Goal: Information Seeking & Learning: Learn about a topic

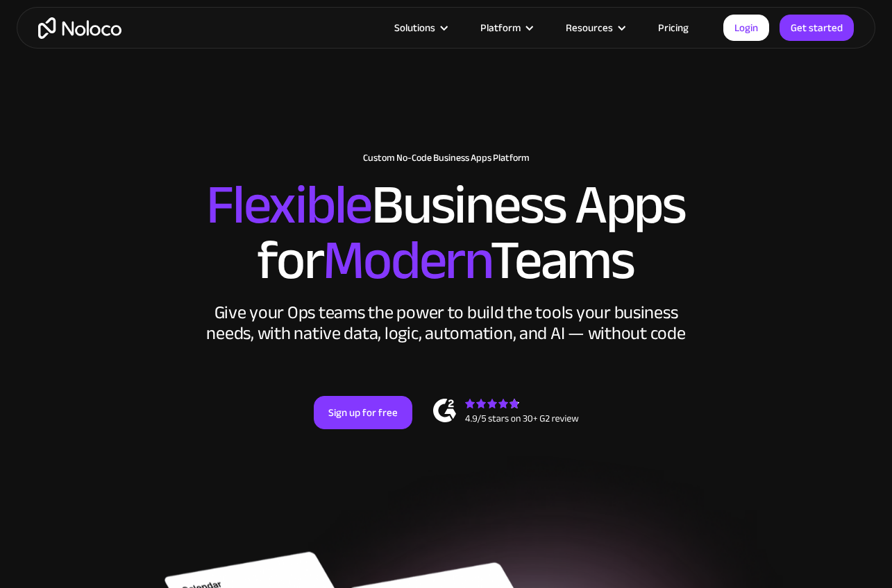
click at [677, 32] on link "Pricing" at bounding box center [672, 28] width 65 height 18
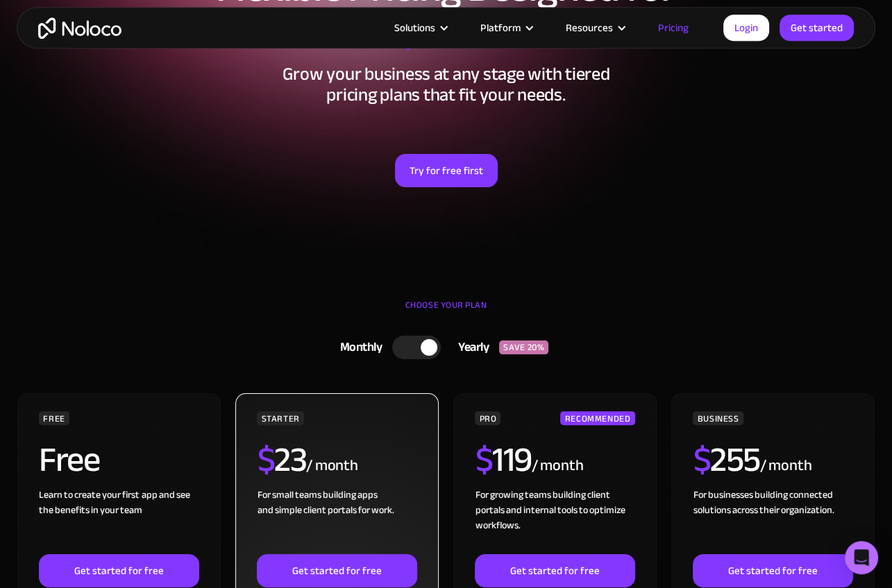
scroll to position [150, 0]
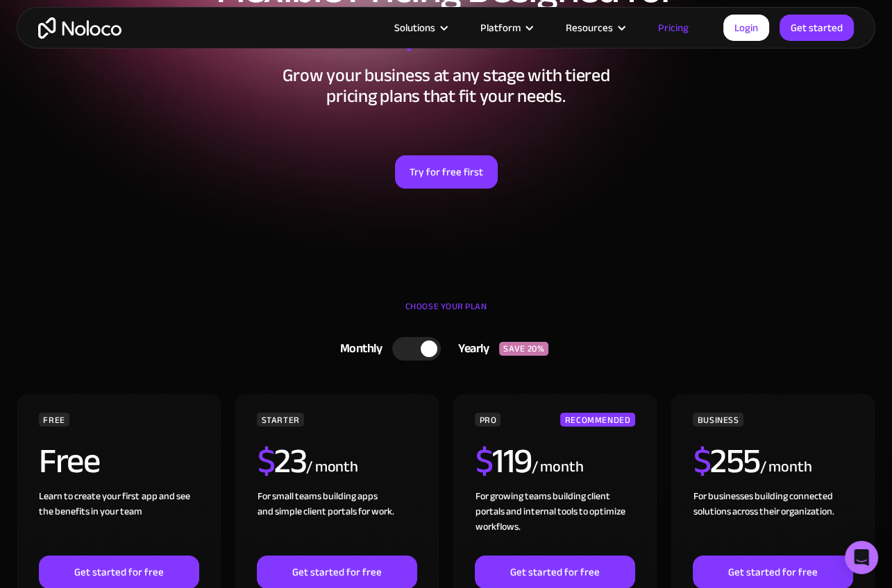
click at [418, 359] on div at bounding box center [416, 349] width 49 height 24
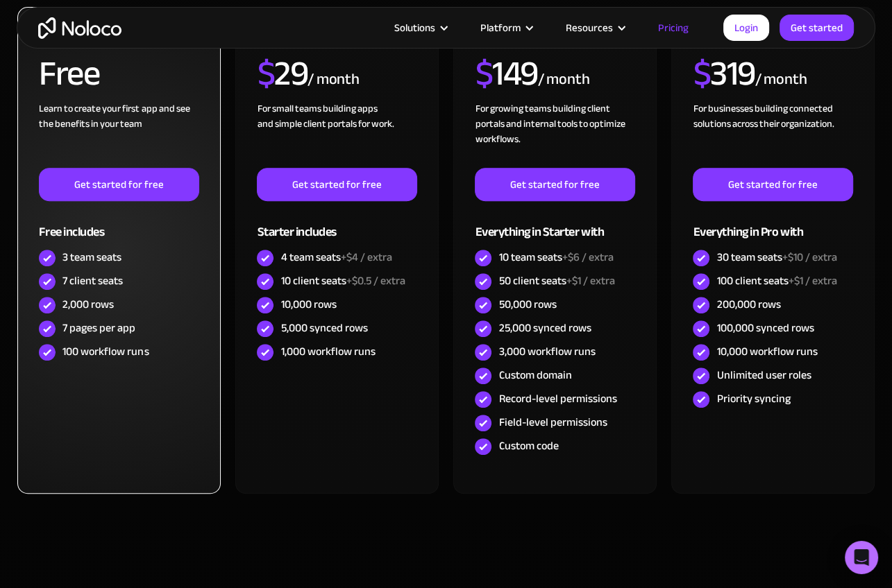
scroll to position [523, 0]
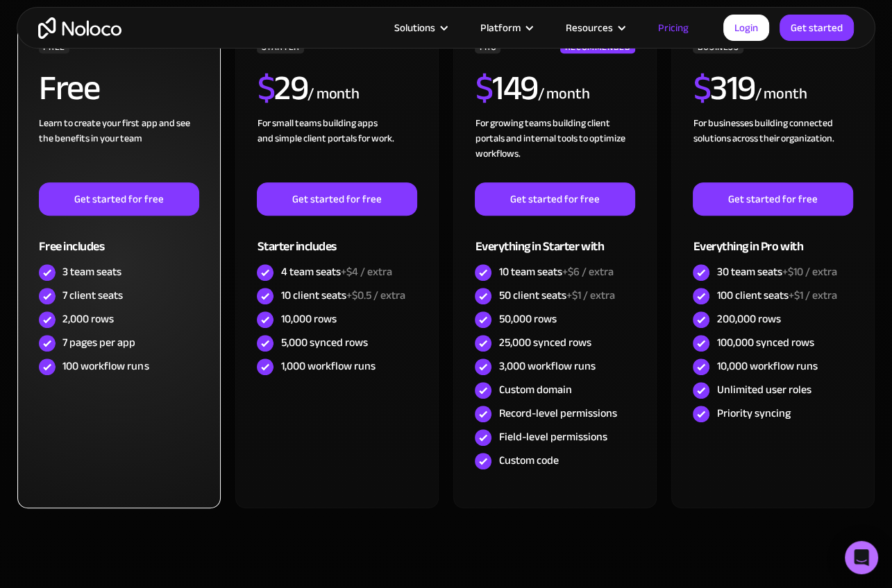
click at [62, 341] on div "7 pages per app" at bounding box center [119, 344] width 160 height 24
drag, startPoint x: 62, startPoint y: 341, endPoint x: 153, endPoint y: 345, distance: 91.7
click at [153, 345] on div "7 pages per app" at bounding box center [119, 344] width 160 height 24
click at [71, 367] on div "100 workflow runs" at bounding box center [105, 366] width 86 height 15
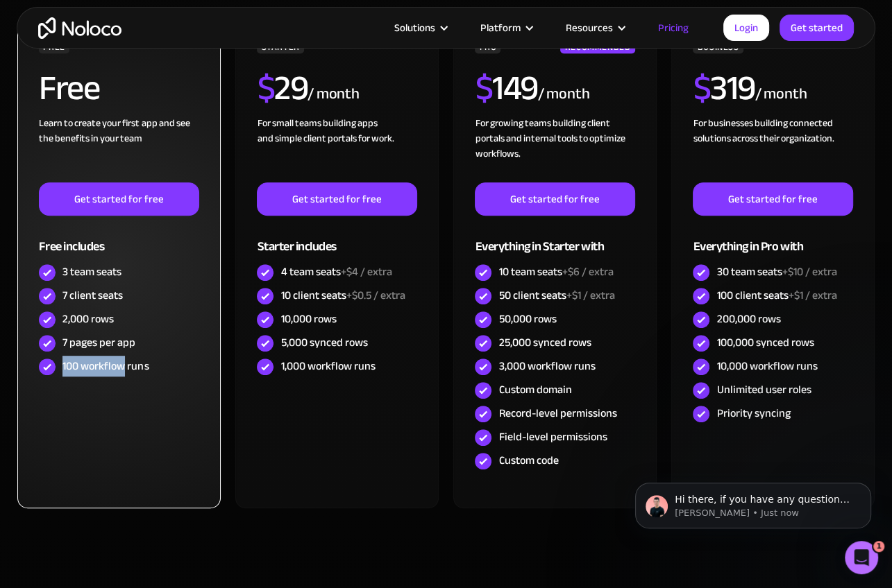
scroll to position [0, 0]
drag, startPoint x: 71, startPoint y: 367, endPoint x: 164, endPoint y: 366, distance: 93.0
click at [164, 366] on div "100 workflow runs" at bounding box center [119, 367] width 160 height 24
click at [61, 340] on div "7 pages per app" at bounding box center [119, 344] width 160 height 24
drag, startPoint x: 61, startPoint y: 340, endPoint x: 139, endPoint y: 341, distance: 77.7
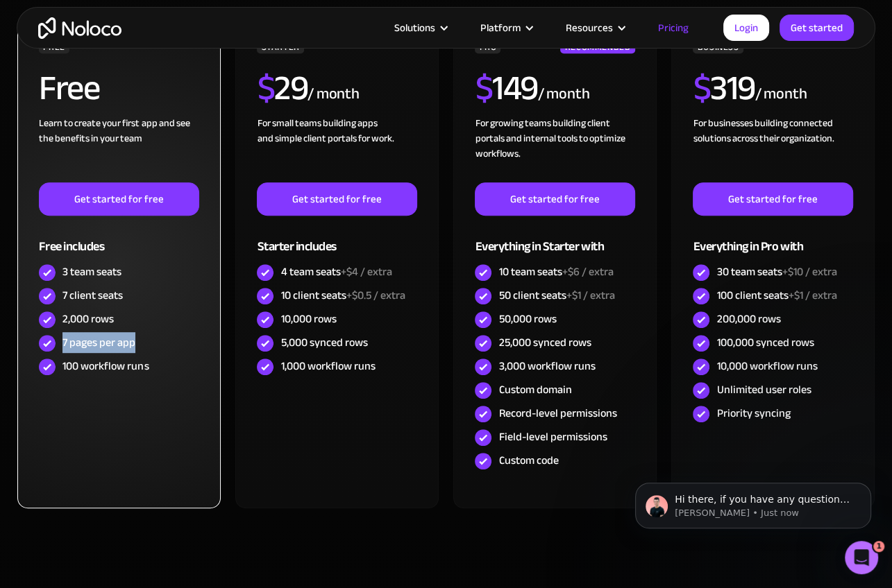
click at [139, 341] on div "7 pages per app" at bounding box center [119, 344] width 160 height 24
click at [63, 318] on div "2,000 rows" at bounding box center [87, 319] width 51 height 15
drag, startPoint x: 63, startPoint y: 318, endPoint x: 110, endPoint y: 320, distance: 46.5
click at [110, 320] on div "2,000 rows" at bounding box center [87, 319] width 51 height 15
click at [59, 290] on div "7 client seats" at bounding box center [119, 297] width 160 height 24
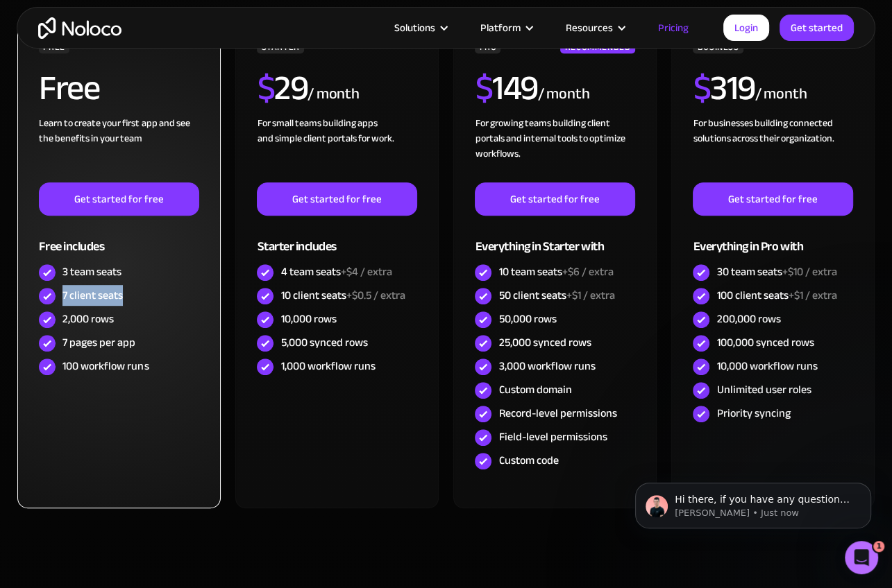
drag, startPoint x: 59, startPoint y: 290, endPoint x: 117, endPoint y: 296, distance: 58.6
click at [117, 296] on div "7 client seats" at bounding box center [119, 297] width 160 height 24
click at [76, 275] on div "3 team seats" at bounding box center [91, 271] width 59 height 15
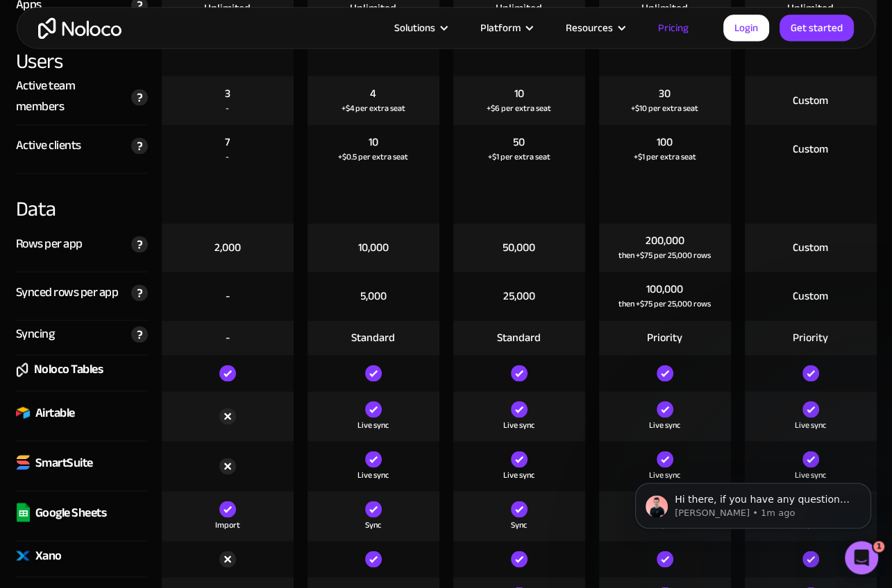
scroll to position [1815, 0]
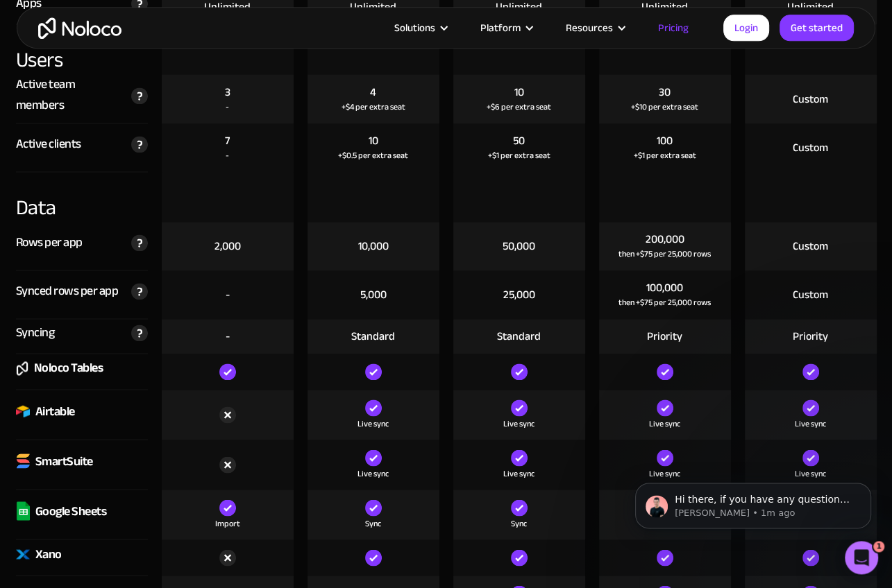
click at [368, 354] on div at bounding box center [373, 372] width 132 height 36
click at [226, 413] on img at bounding box center [227, 415] width 17 height 17
click at [389, 329] on div "Standard" at bounding box center [373, 336] width 44 height 15
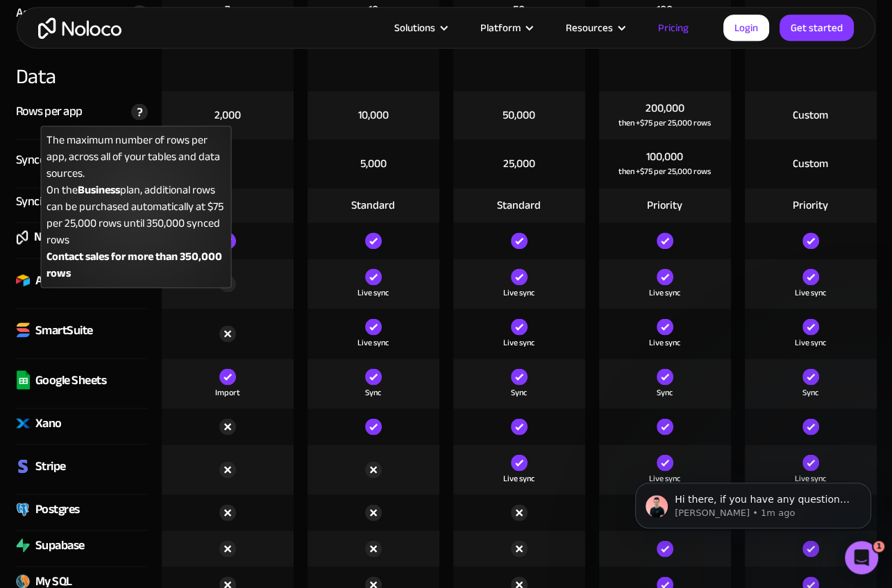
scroll to position [1956, 0]
